Goal: Check status

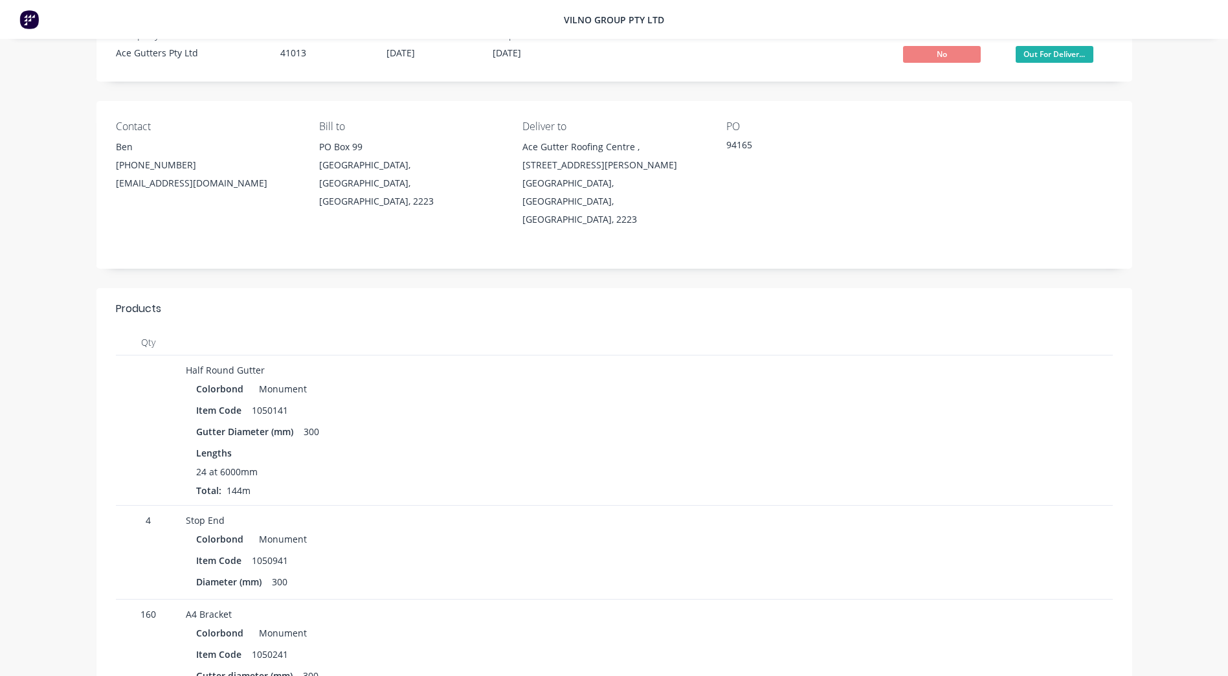
scroll to position [65, 0]
